Goal: Task Accomplishment & Management: Use online tool/utility

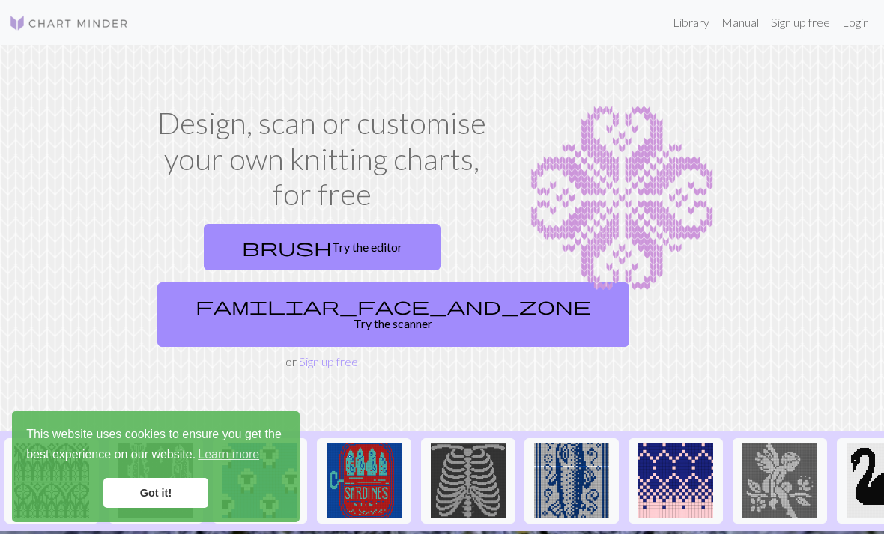
click at [860, 22] on link "Login" at bounding box center [855, 22] width 39 height 30
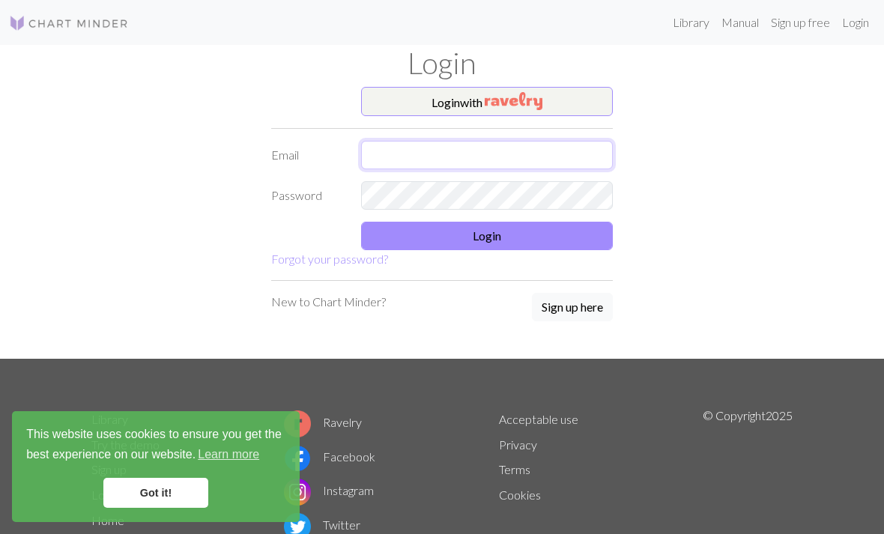
click at [516, 156] on input "text" at bounding box center [487, 155] width 252 height 28
type input "[EMAIL_ADDRESS][DOMAIN_NAME]"
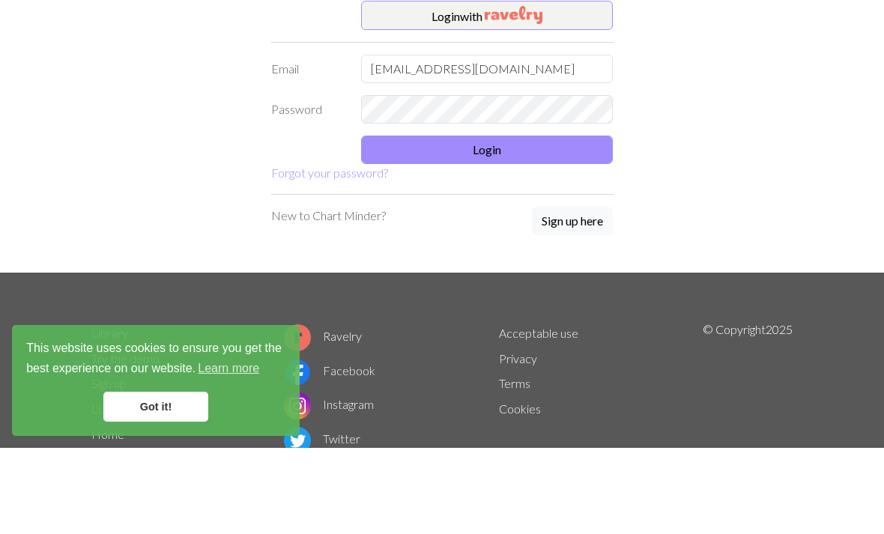
click at [520, 222] on button "Login" at bounding box center [487, 236] width 252 height 28
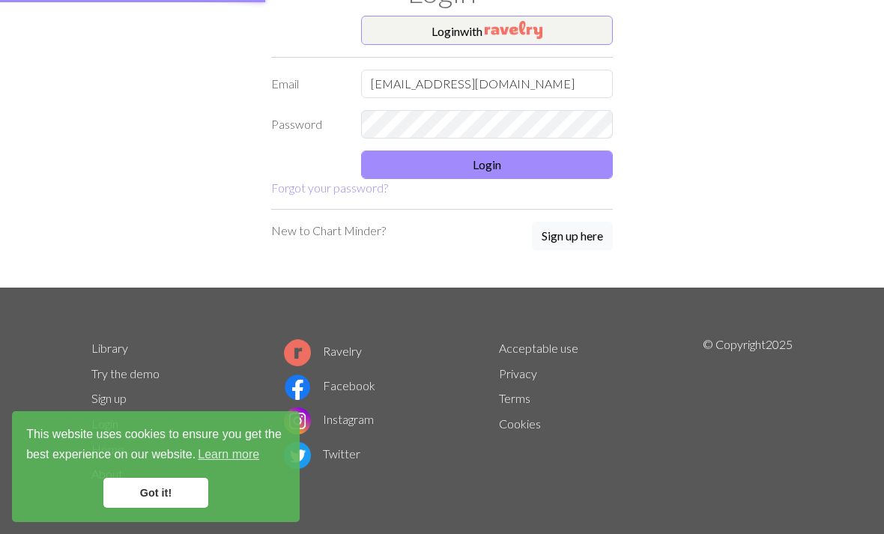
scroll to position [57, 0]
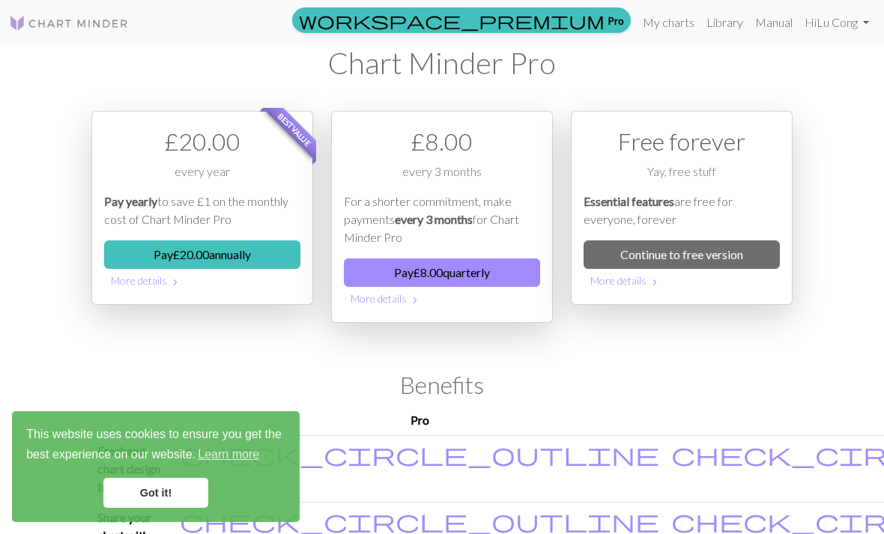
click at [722, 30] on link "Library" at bounding box center [724, 22] width 49 height 30
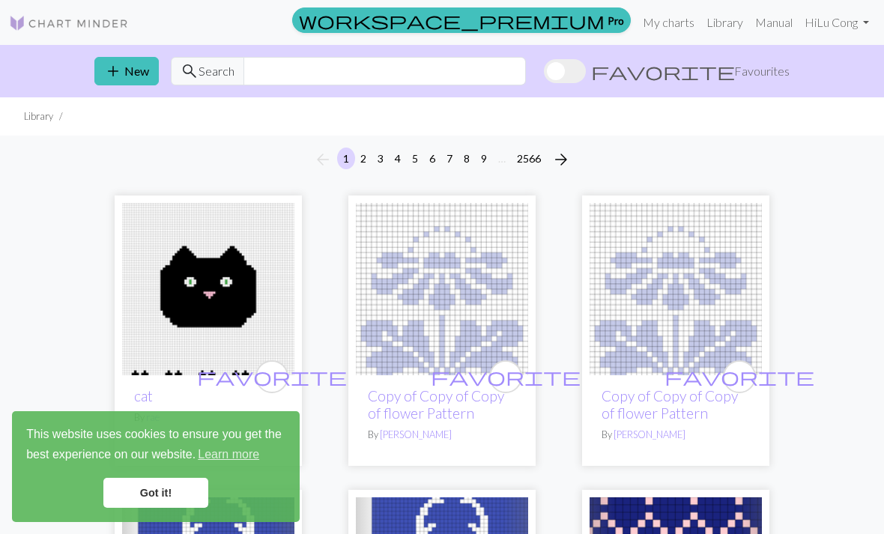
click at [161, 490] on link "Got it!" at bounding box center [155, 493] width 105 height 30
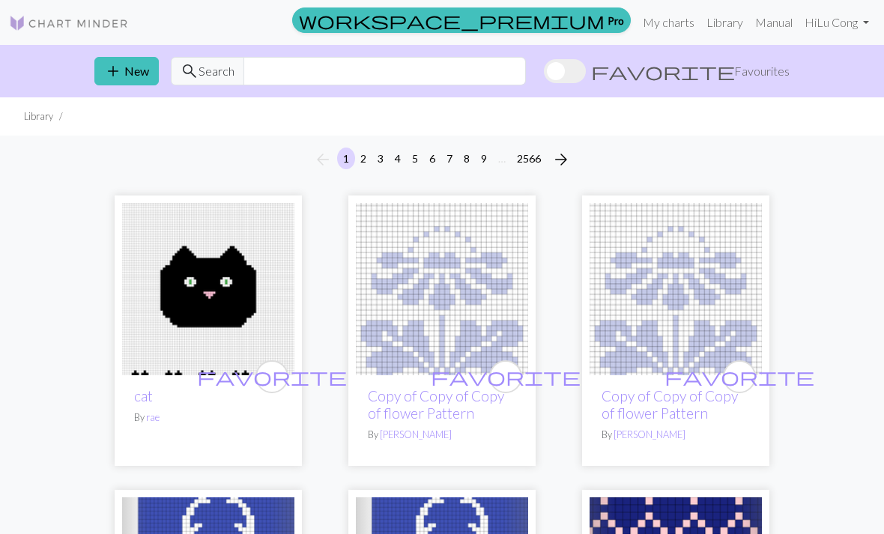
click at [664, 23] on link "My charts" at bounding box center [669, 22] width 64 height 30
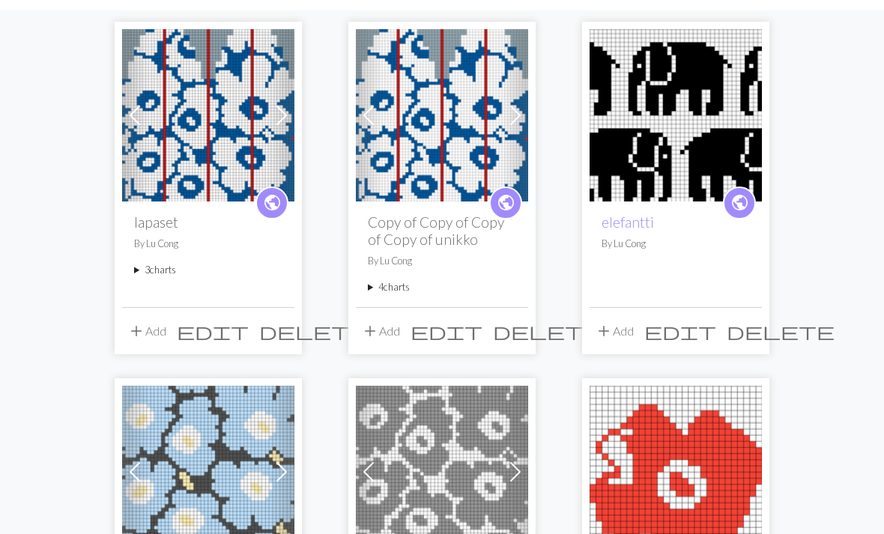
scroll to position [123, 0]
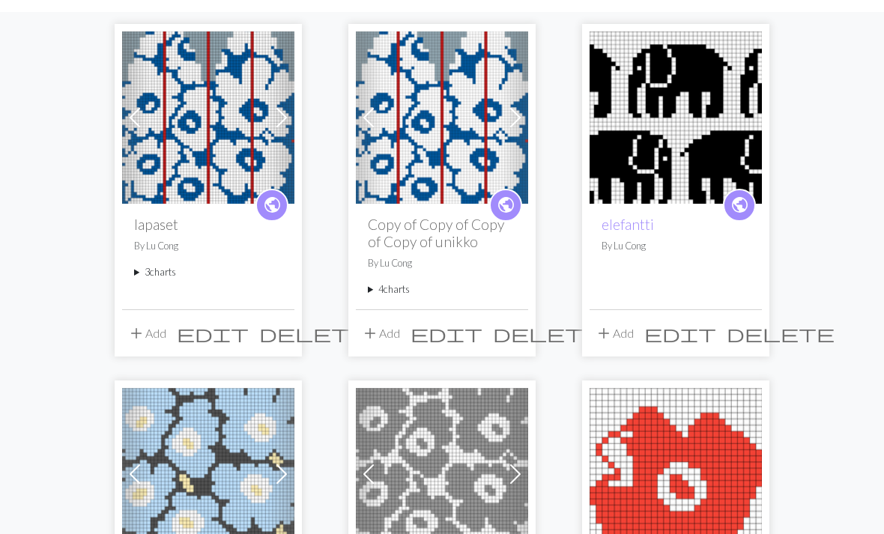
click at [277, 119] on span at bounding box center [282, 118] width 24 height 24
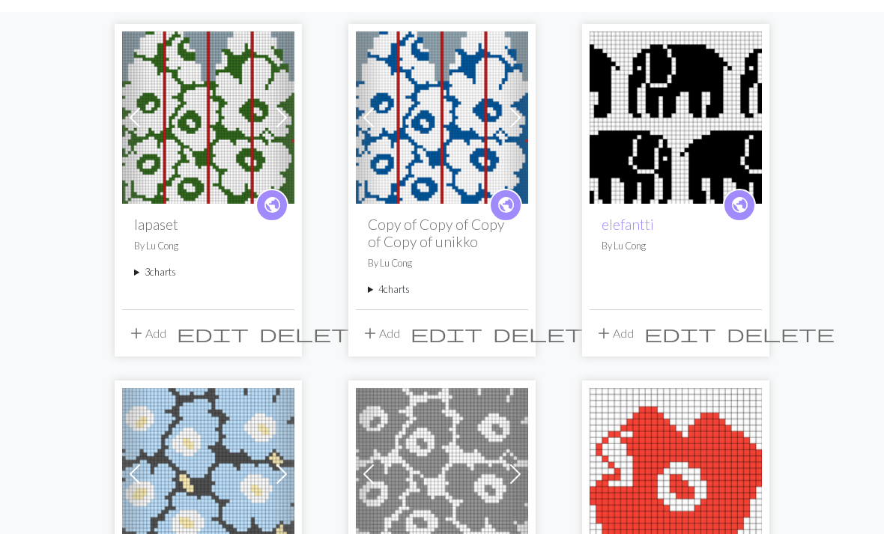
click at [278, 121] on span at bounding box center [282, 118] width 24 height 24
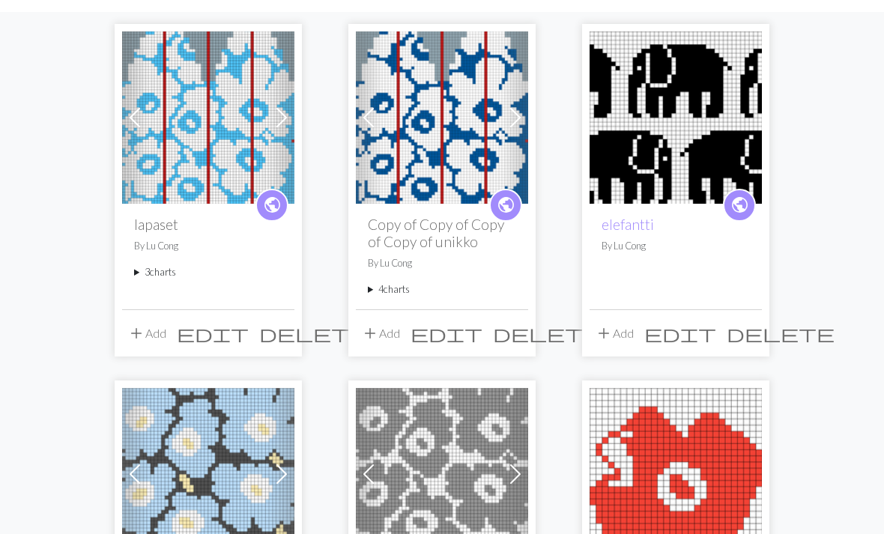
click at [222, 108] on img at bounding box center [208, 117] width 172 height 172
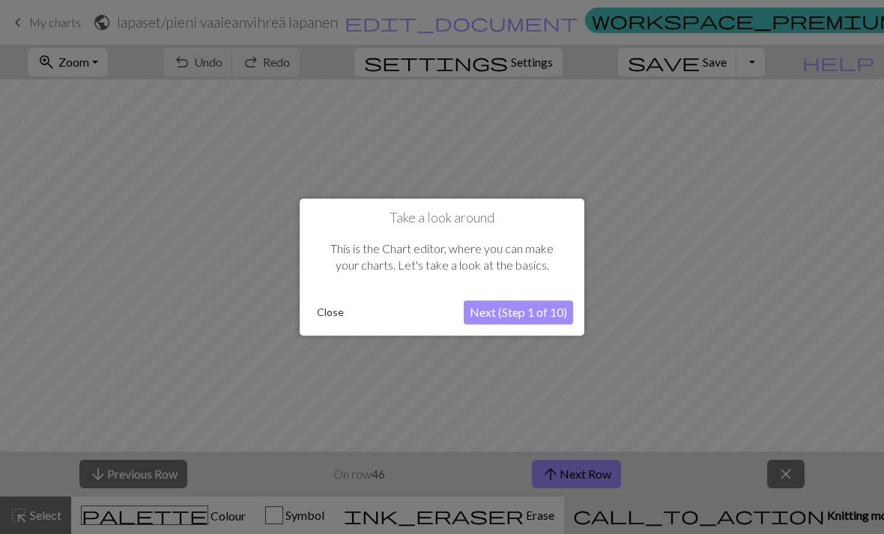
click at [347, 307] on button "Close" at bounding box center [330, 312] width 39 height 22
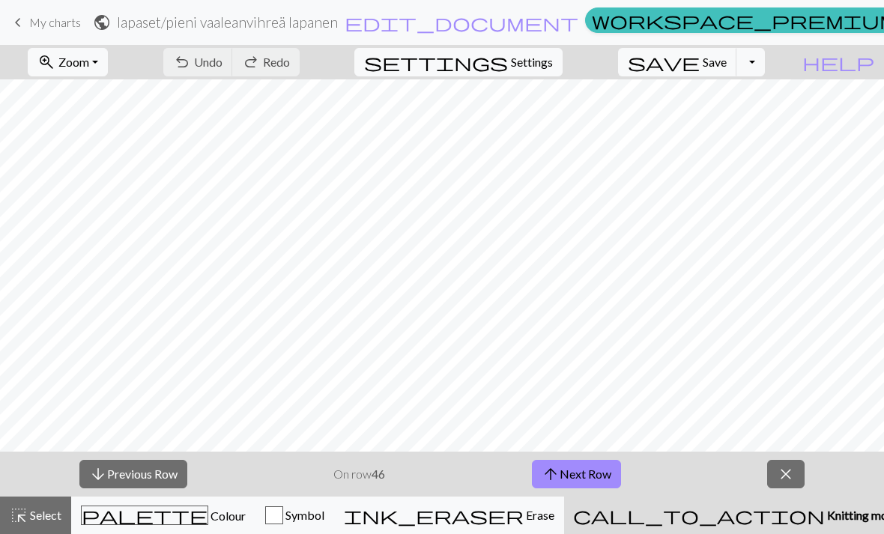
click at [732, 511] on span "call_to_action" at bounding box center [699, 515] width 252 height 21
click at [575, 473] on button "arrow_upward Next Row" at bounding box center [576, 474] width 89 height 28
click at [580, 471] on button "arrow_upward Next Row" at bounding box center [576, 474] width 89 height 28
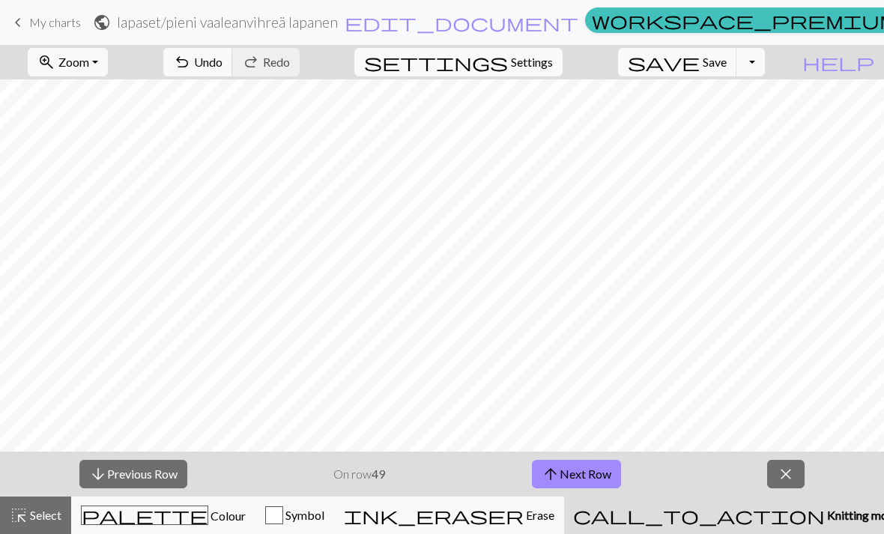
click at [585, 472] on button "arrow_upward Next Row" at bounding box center [576, 474] width 89 height 28
click at [584, 471] on button "arrow_upward Next Row" at bounding box center [576, 474] width 89 height 28
click at [587, 484] on button "arrow_upward Next Row" at bounding box center [576, 474] width 89 height 28
click at [586, 484] on button "arrow_upward Next Row" at bounding box center [576, 474] width 89 height 28
click at [586, 488] on button "arrow_upward Next Row" at bounding box center [576, 474] width 89 height 28
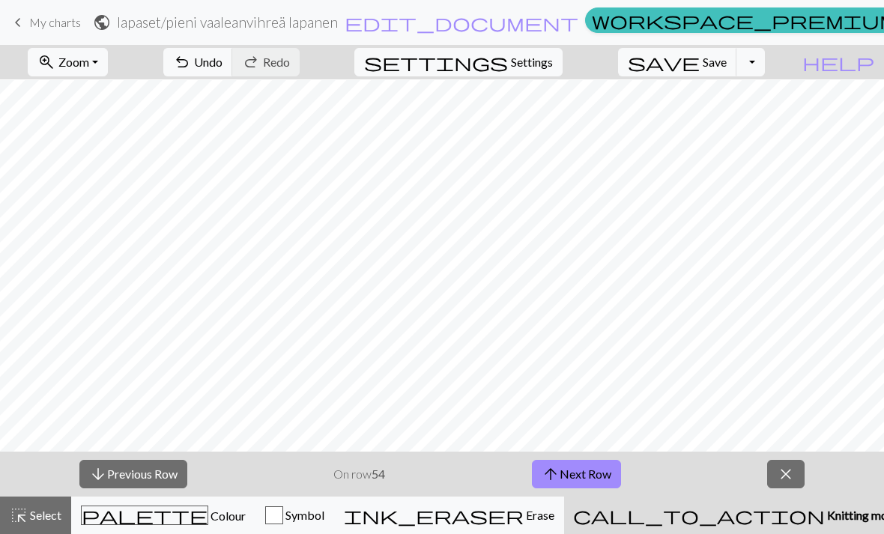
scroll to position [11, 0]
click at [586, 472] on button "arrow_upward Next Row" at bounding box center [576, 474] width 89 height 28
click at [577, 477] on button "arrow_upward Next Row" at bounding box center [576, 474] width 89 height 28
click at [572, 469] on button "arrow_upward Next Row" at bounding box center [576, 474] width 89 height 28
click at [585, 478] on button "arrow_upward Next Row" at bounding box center [576, 474] width 89 height 28
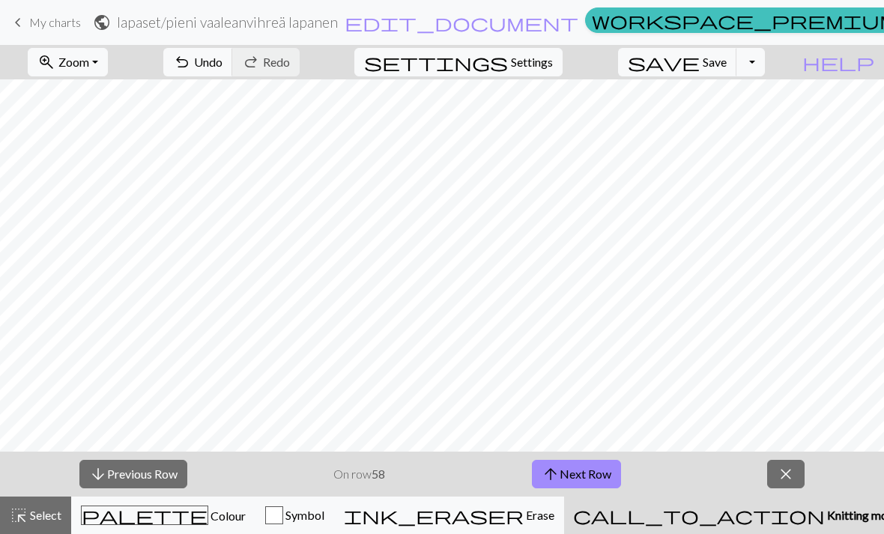
click at [607, 470] on button "arrow_upward Next Row" at bounding box center [576, 474] width 89 height 28
